Goal: Check status: Check status

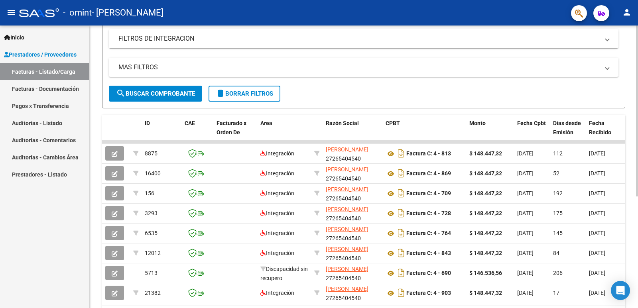
scroll to position [142, 0]
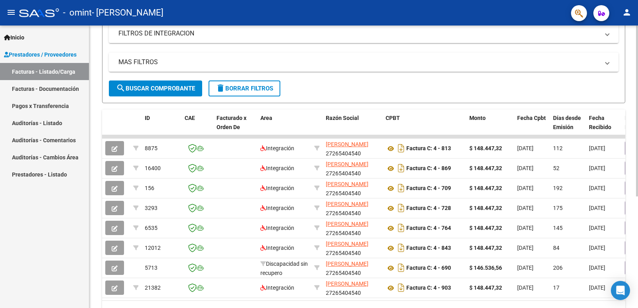
click at [638, 227] on div at bounding box center [637, 198] width 2 height 171
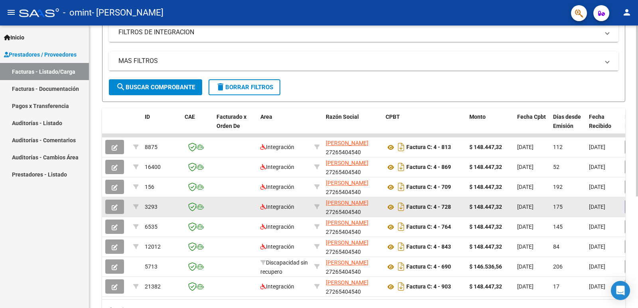
click at [604, 204] on span "[DATE]" at bounding box center [597, 207] width 16 height 6
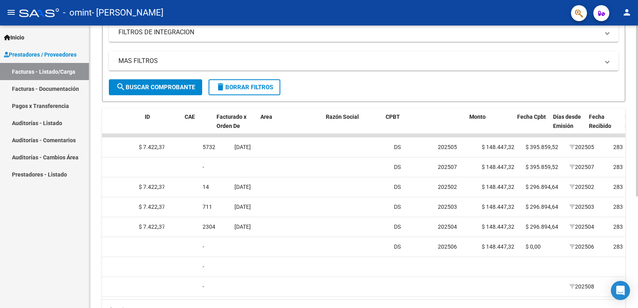
scroll to position [0, 572]
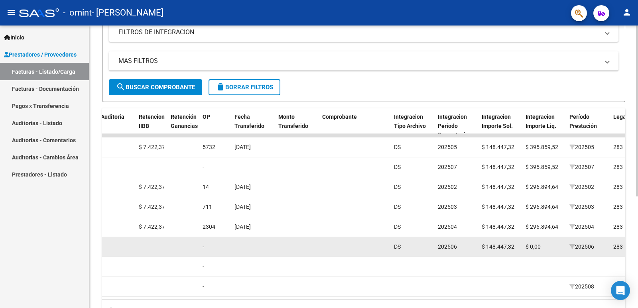
click at [184, 239] on datatable-body-cell at bounding box center [184, 247] width 32 height 20
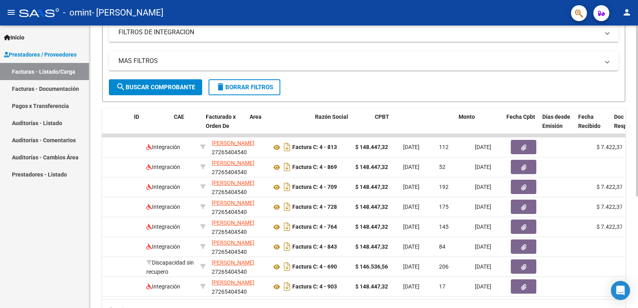
scroll to position [0, 0]
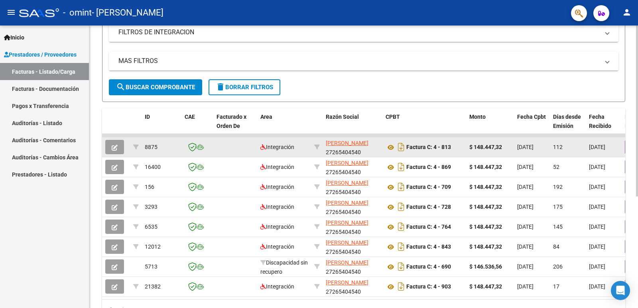
click at [114, 152] on button "button" at bounding box center [114, 147] width 19 height 14
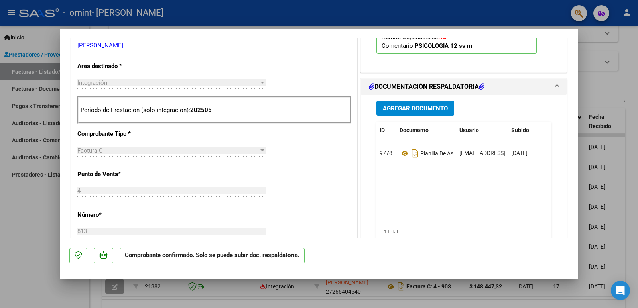
scroll to position [262, 0]
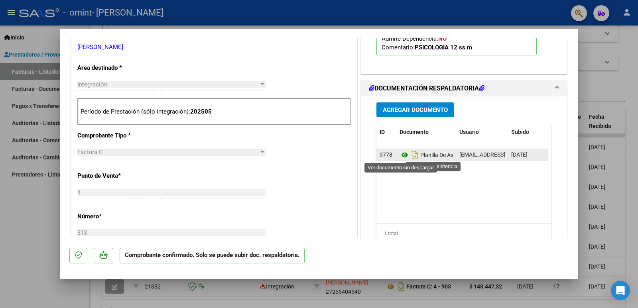
click at [400, 158] on icon at bounding box center [405, 155] width 10 height 10
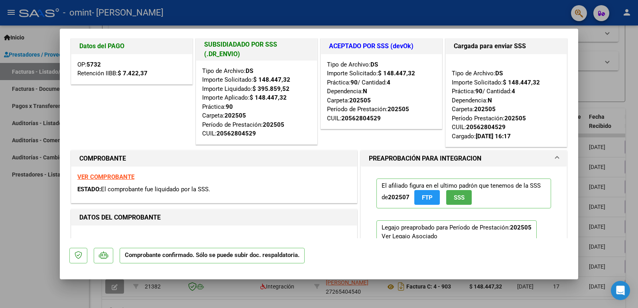
scroll to position [0, 0]
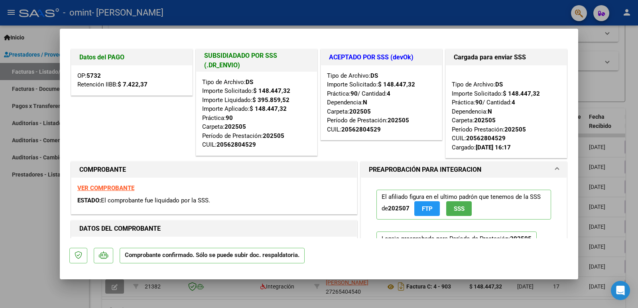
click at [102, 183] on div "VER COMPROBANTE ESTADO: El comprobante fue liquidado por la SSS." at bounding box center [214, 196] width 286 height 36
click at [102, 189] on strong "VER COMPROBANTE" at bounding box center [105, 188] width 57 height 7
click at [38, 207] on div at bounding box center [319, 154] width 638 height 308
type input "$ 0,00"
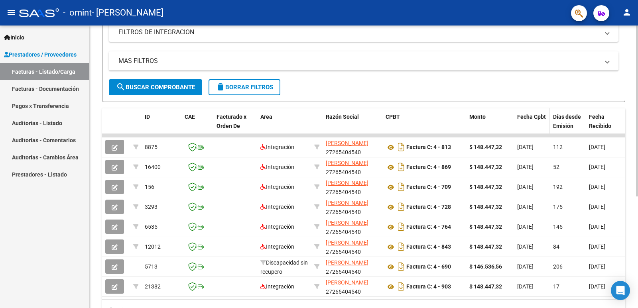
click at [547, 124] on span at bounding box center [548, 125] width 4 height 35
click at [527, 114] on span "Fecha Cpbt" at bounding box center [531, 117] width 29 height 6
click at [527, 115] on span "Fecha Cpbt" at bounding box center [531, 117] width 29 height 6
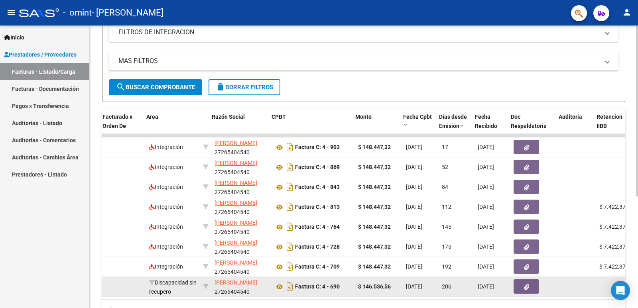
scroll to position [0, 97]
